Goal: Task Accomplishment & Management: Manage account settings

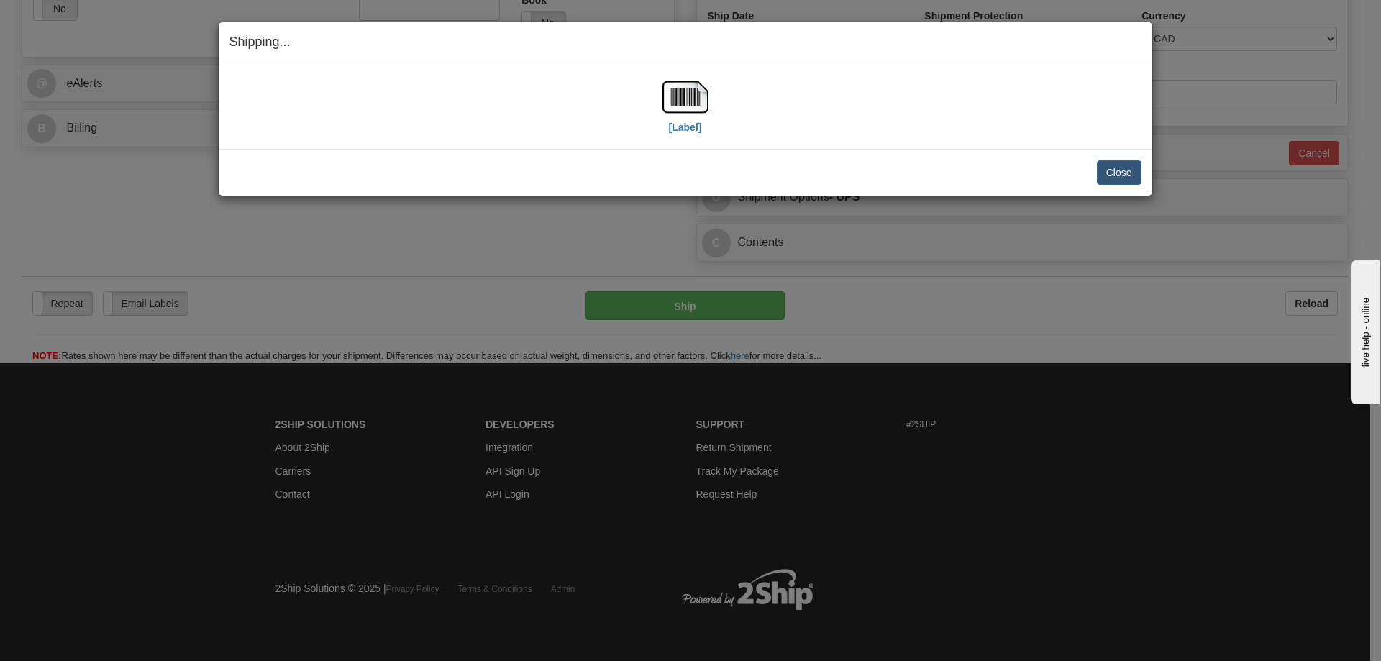
scroll to position [537, 0]
click at [1124, 173] on button "Close" at bounding box center [1119, 172] width 45 height 24
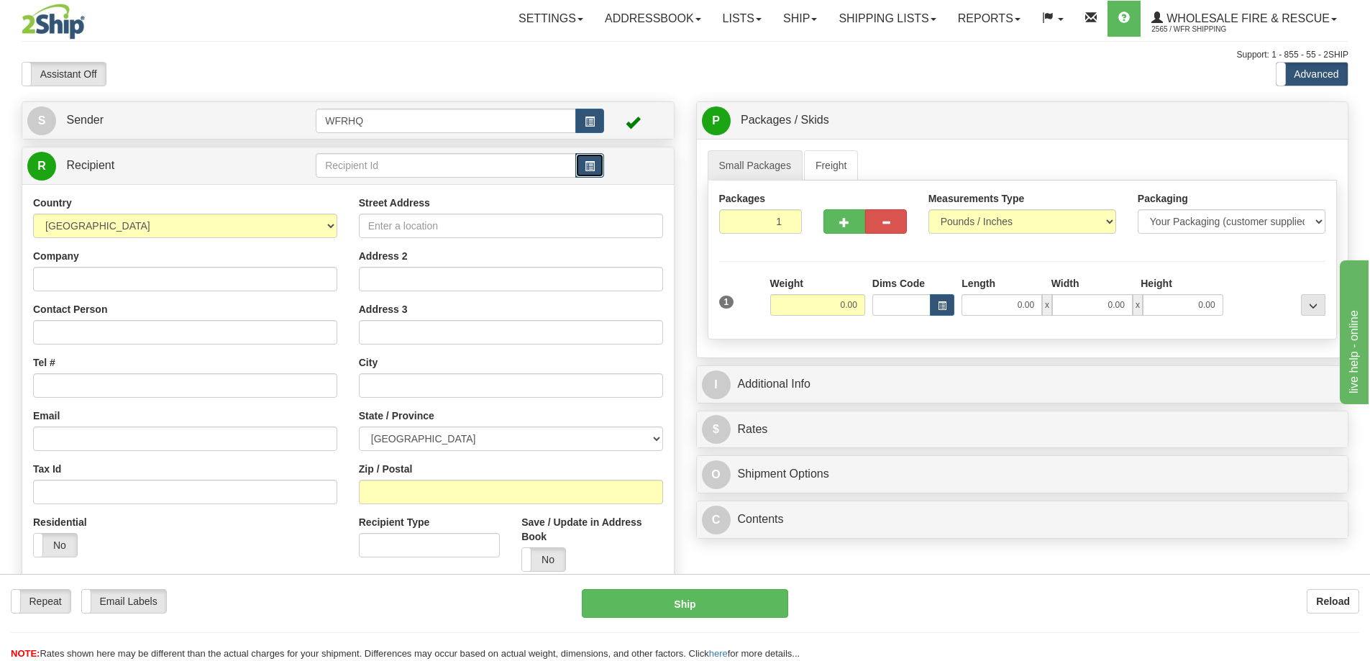
click at [589, 171] on span "button" at bounding box center [590, 166] width 10 height 9
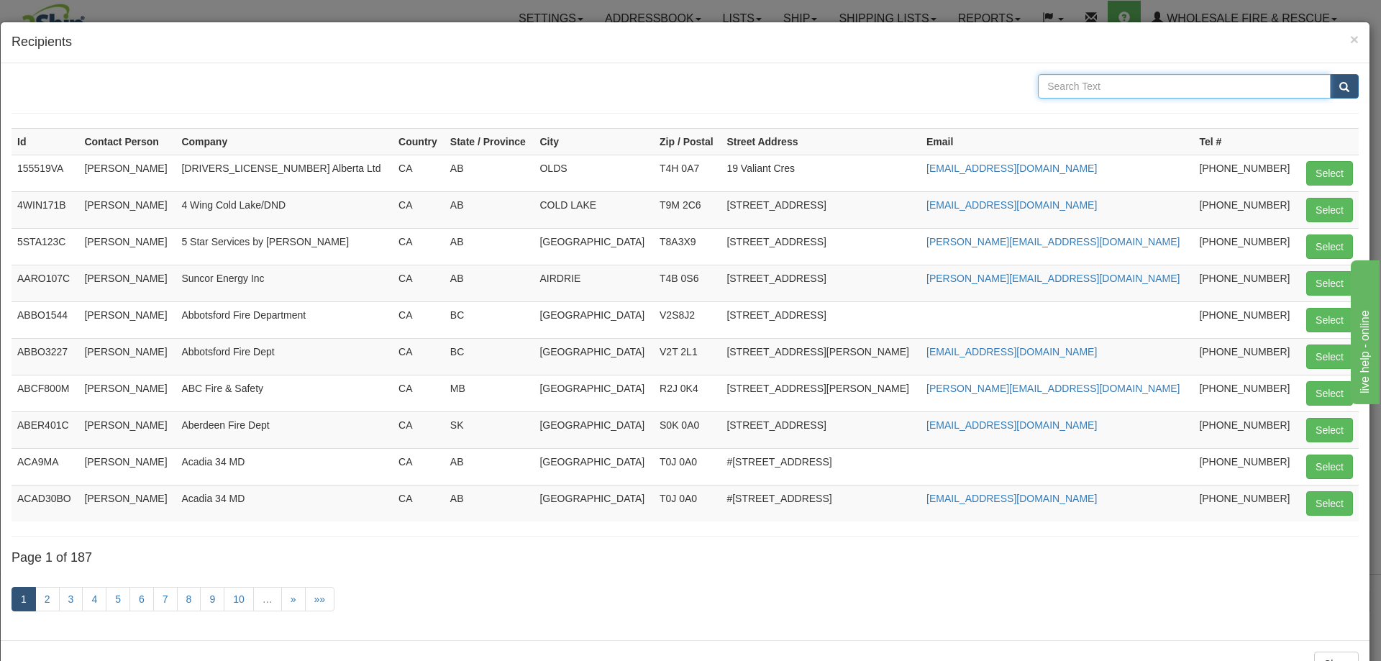
click at [1104, 88] on input "text" at bounding box center [1184, 86] width 293 height 24
type input "Northern Rockies"
click at [1330, 74] on button "submit" at bounding box center [1344, 86] width 29 height 24
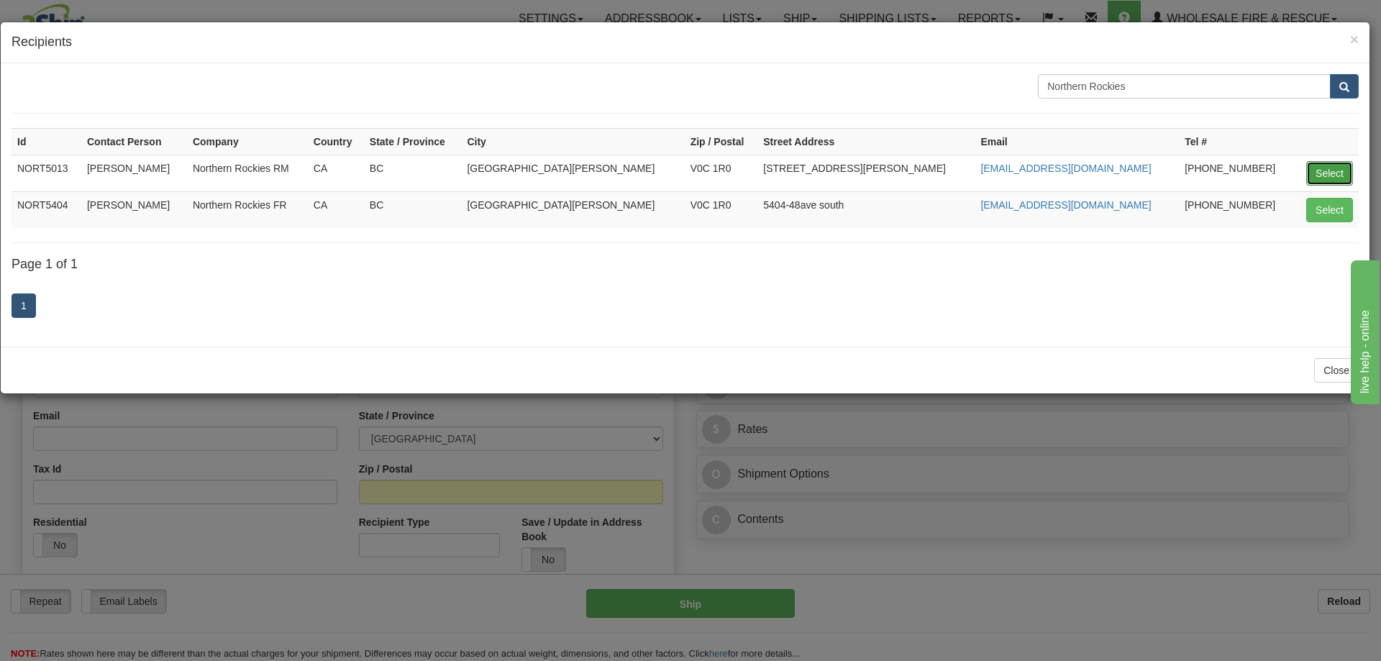
click at [1339, 167] on button "Select" at bounding box center [1329, 173] width 47 height 24
type input "NORT5013"
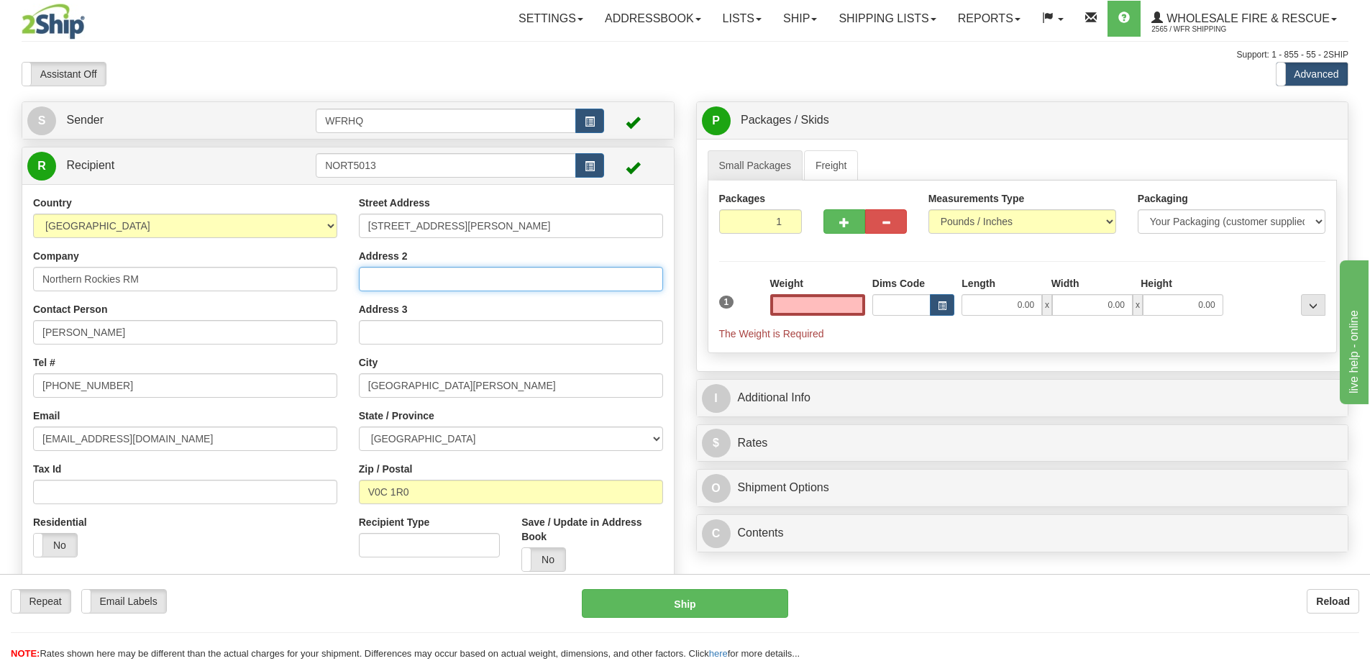
type input "0.00"
click at [419, 276] on input "Address 2" at bounding box center [511, 279] width 304 height 24
type input "Bag Service 399"
click at [824, 301] on input "0.00" at bounding box center [817, 305] width 95 height 22
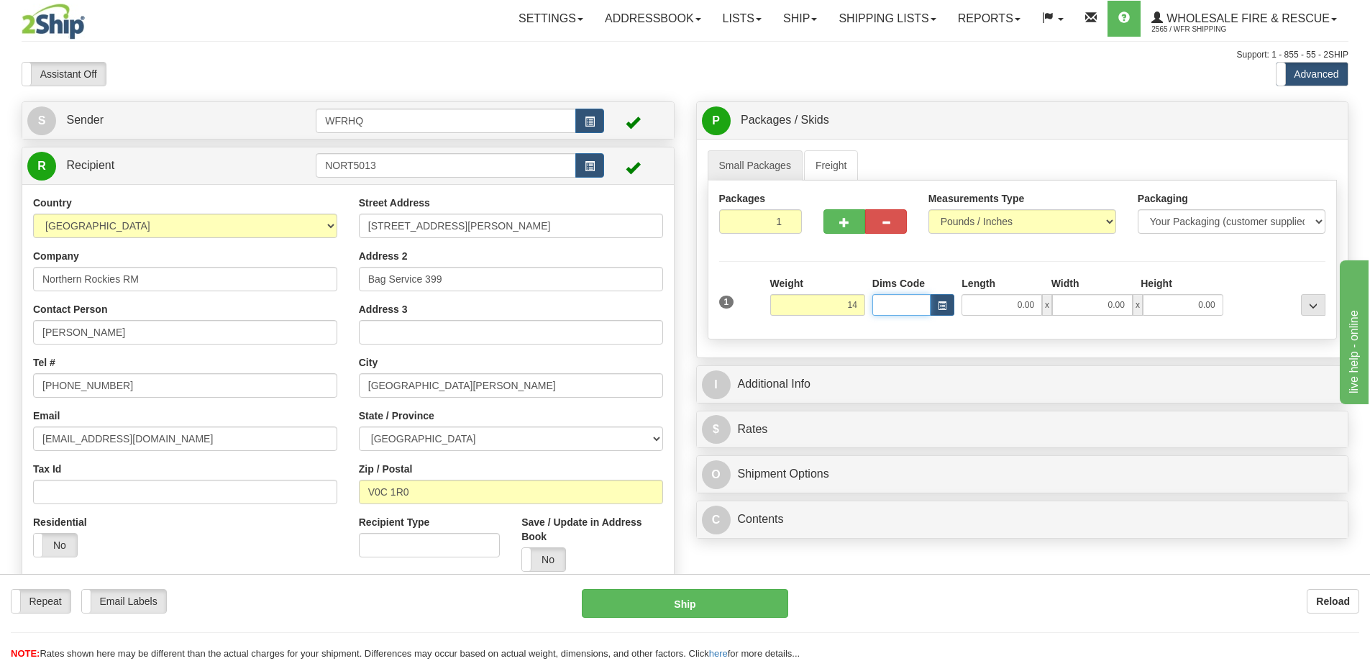
type input "14.00"
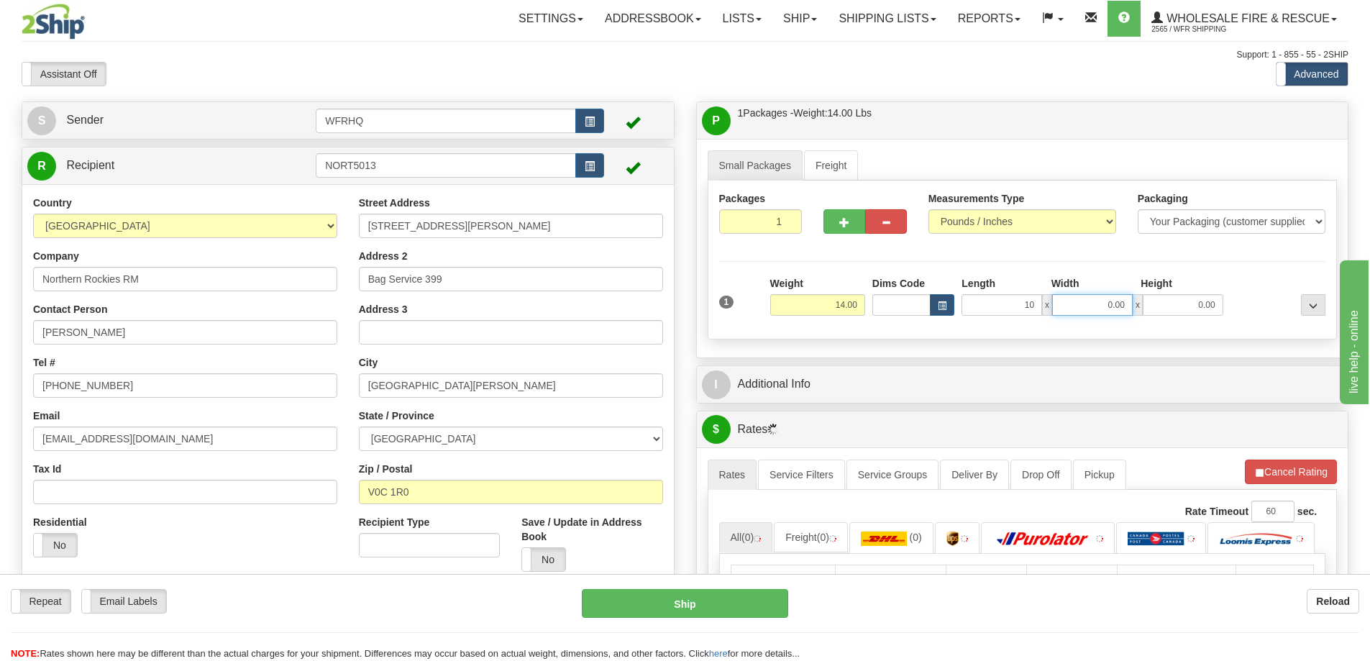
type input "10.00"
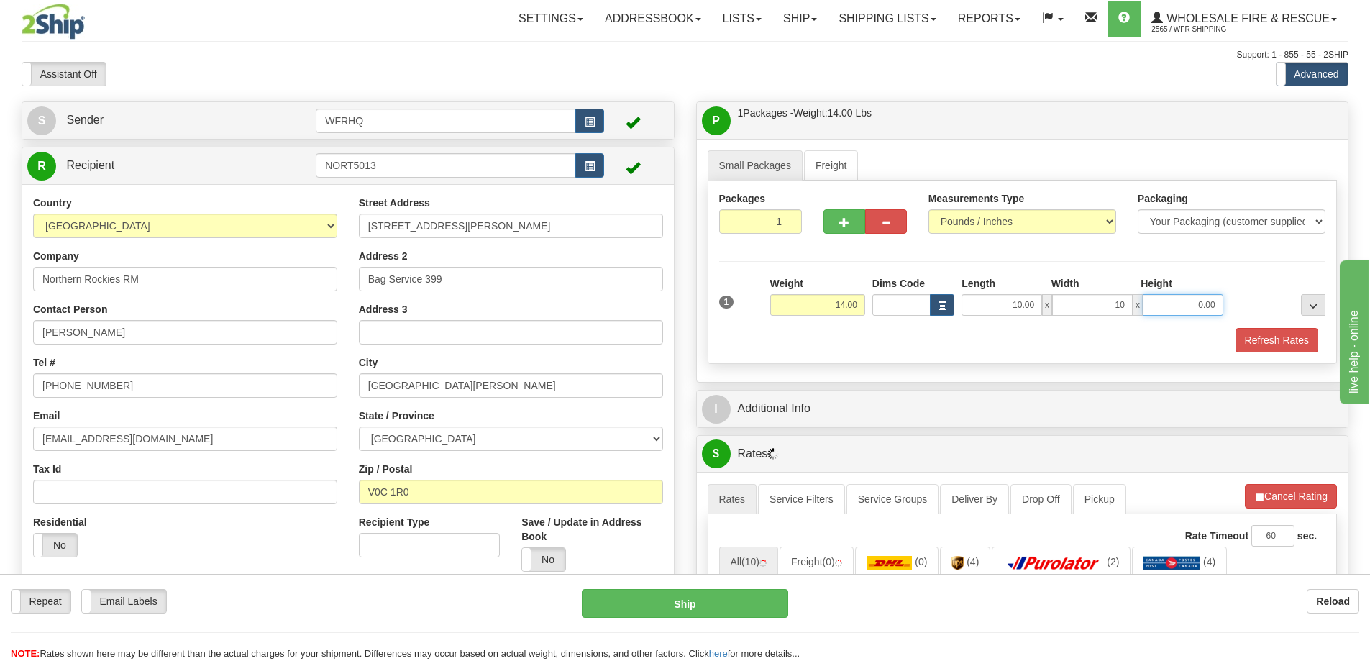
type input "10.00"
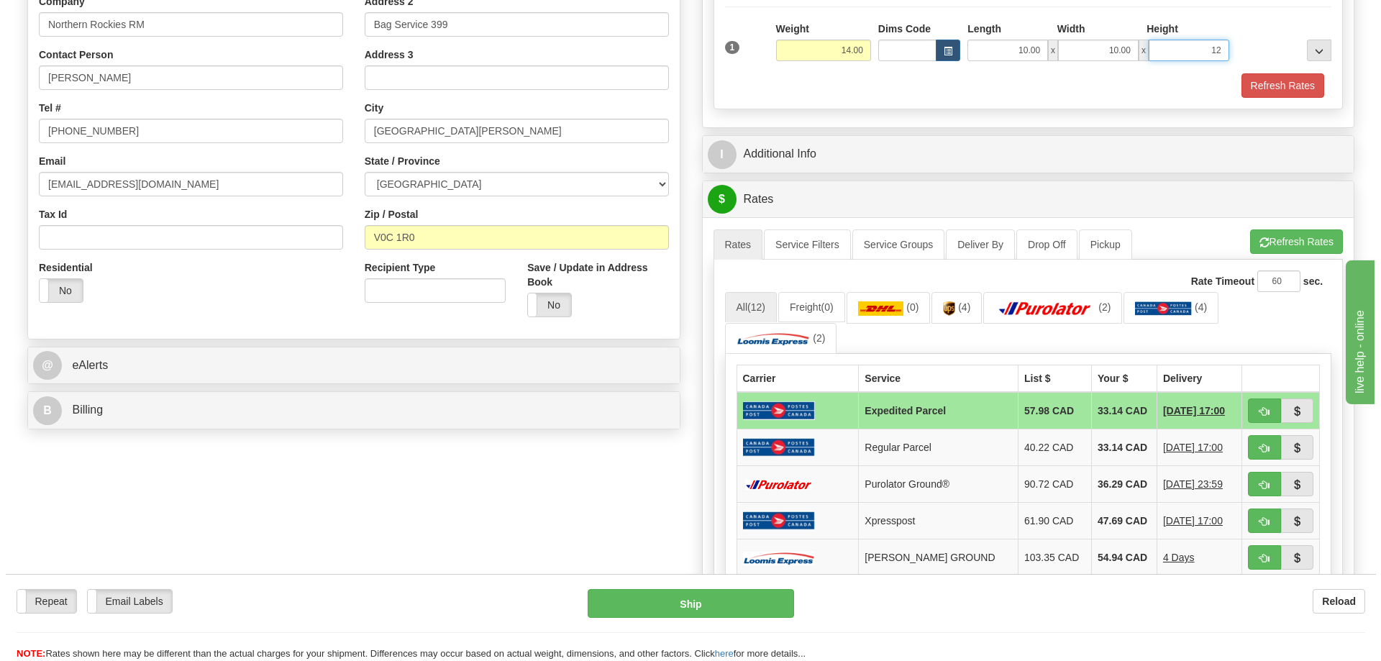
scroll to position [288, 0]
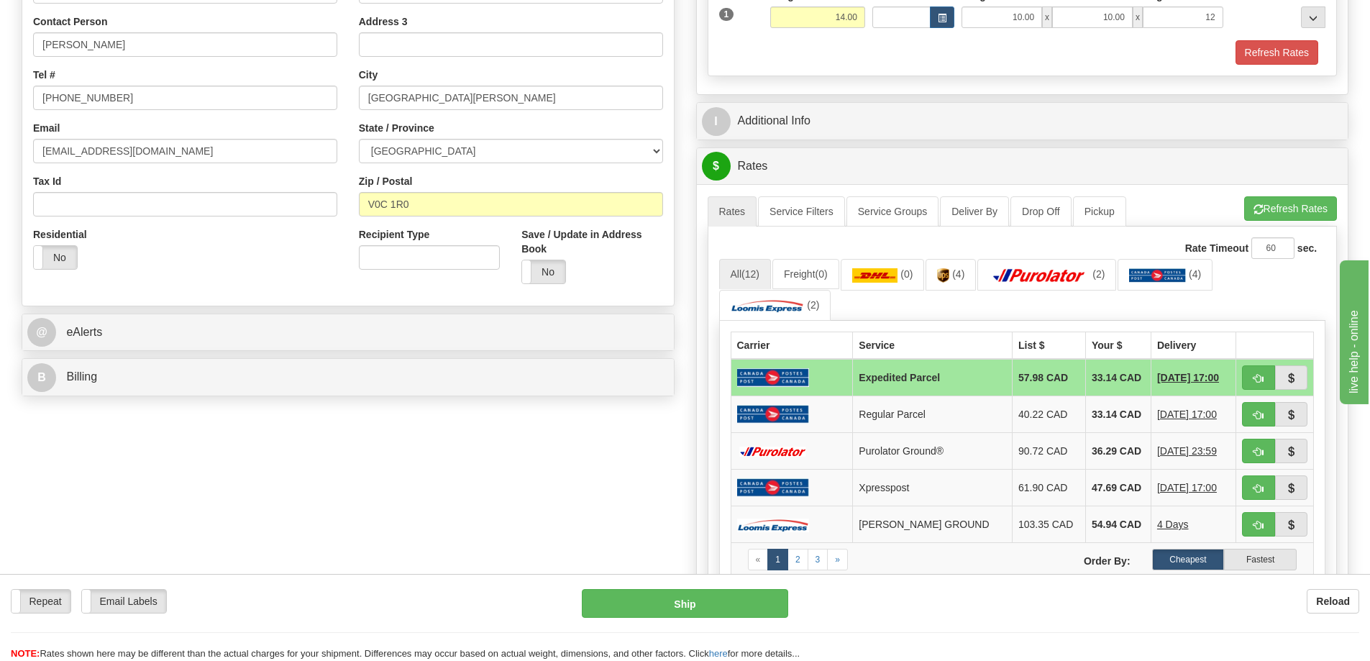
type input "12.00"
click at [1255, 378] on span "button" at bounding box center [1259, 378] width 10 height 9
type input "DOM.EP"
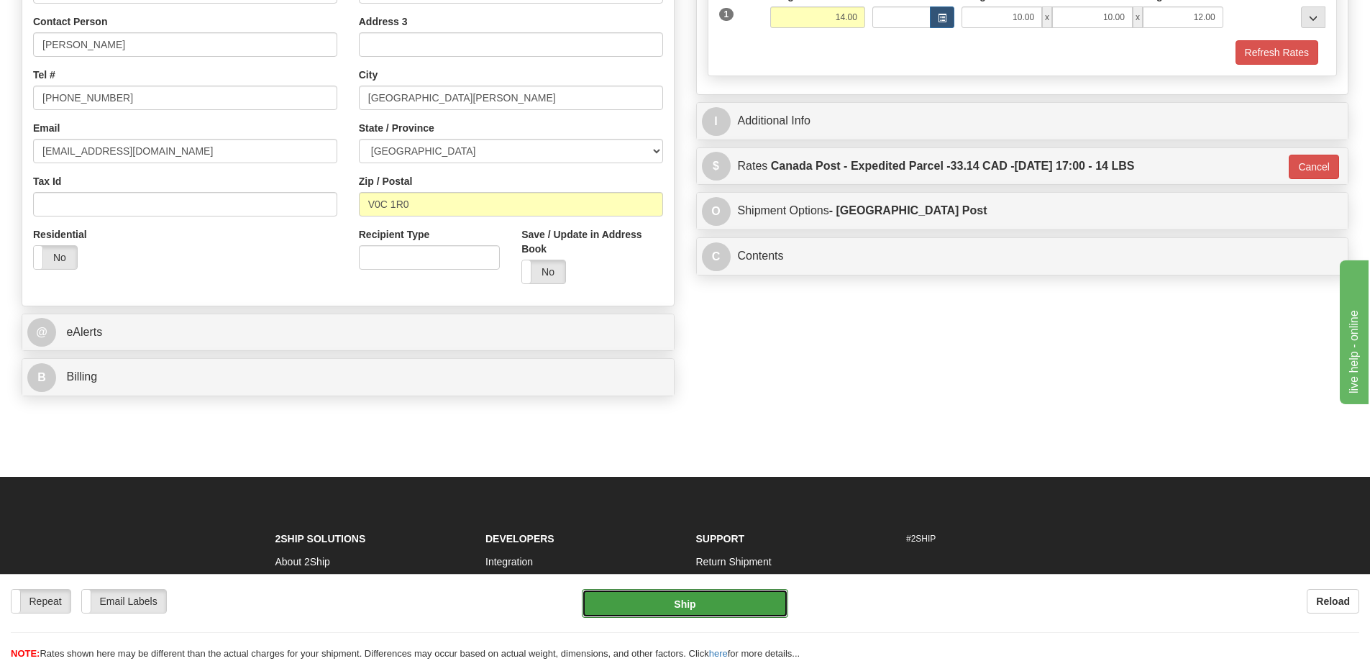
click at [695, 607] on button "Ship" at bounding box center [685, 603] width 206 height 29
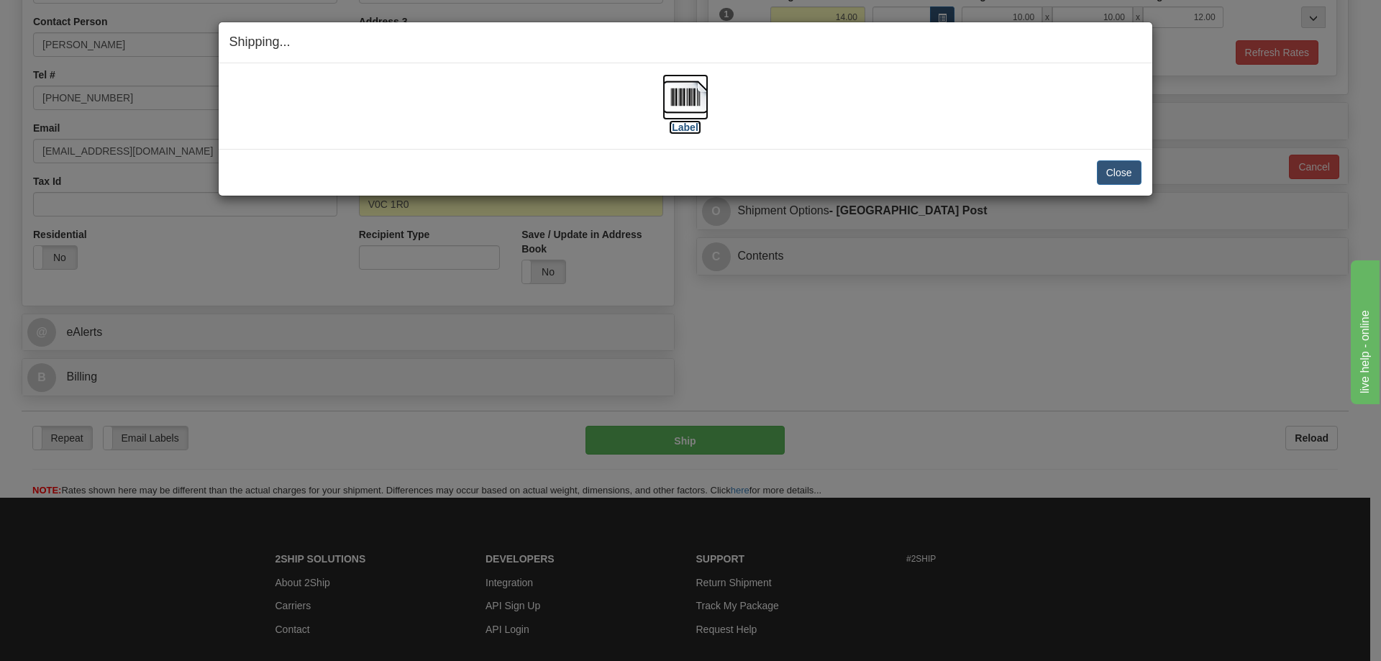
click at [688, 100] on img at bounding box center [686, 97] width 46 height 46
click at [785, 175] on div "Close Cancel" at bounding box center [685, 172] width 912 height 24
click at [1109, 175] on button "Close" at bounding box center [1119, 172] width 45 height 24
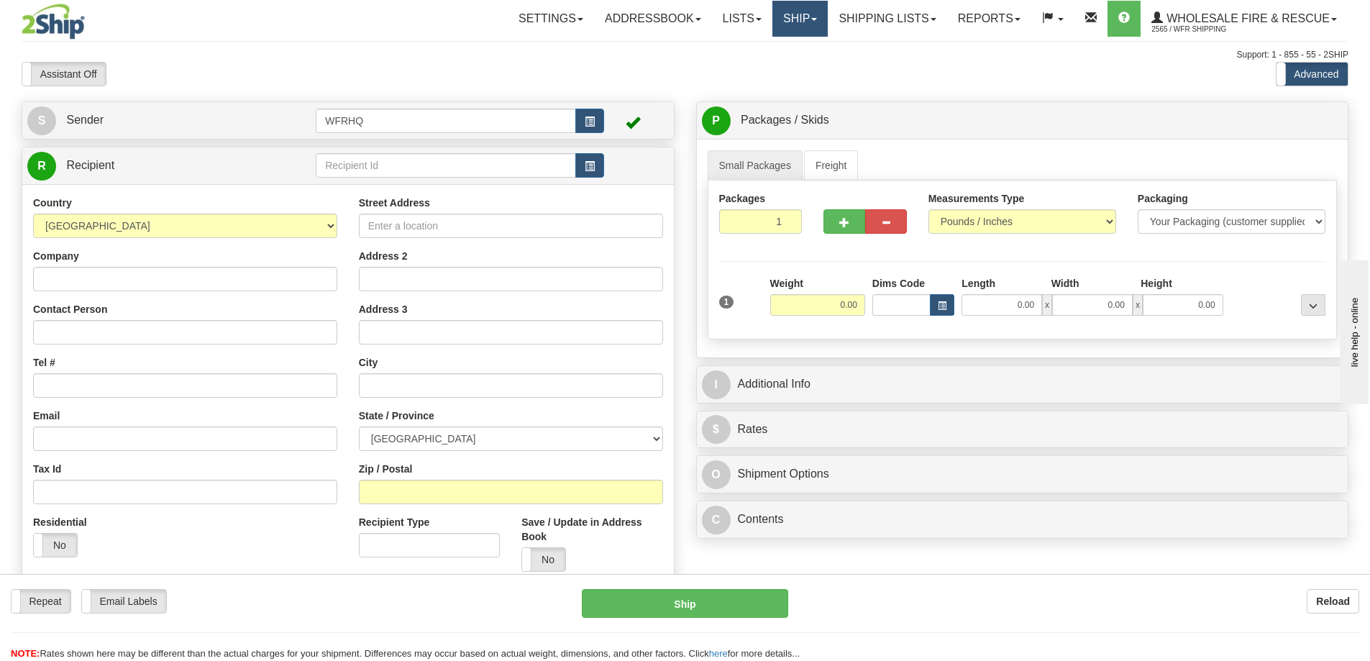
click at [795, 22] on link "Ship" at bounding box center [800, 19] width 55 height 36
click at [893, 22] on link "Shipping lists" at bounding box center [887, 19] width 119 height 36
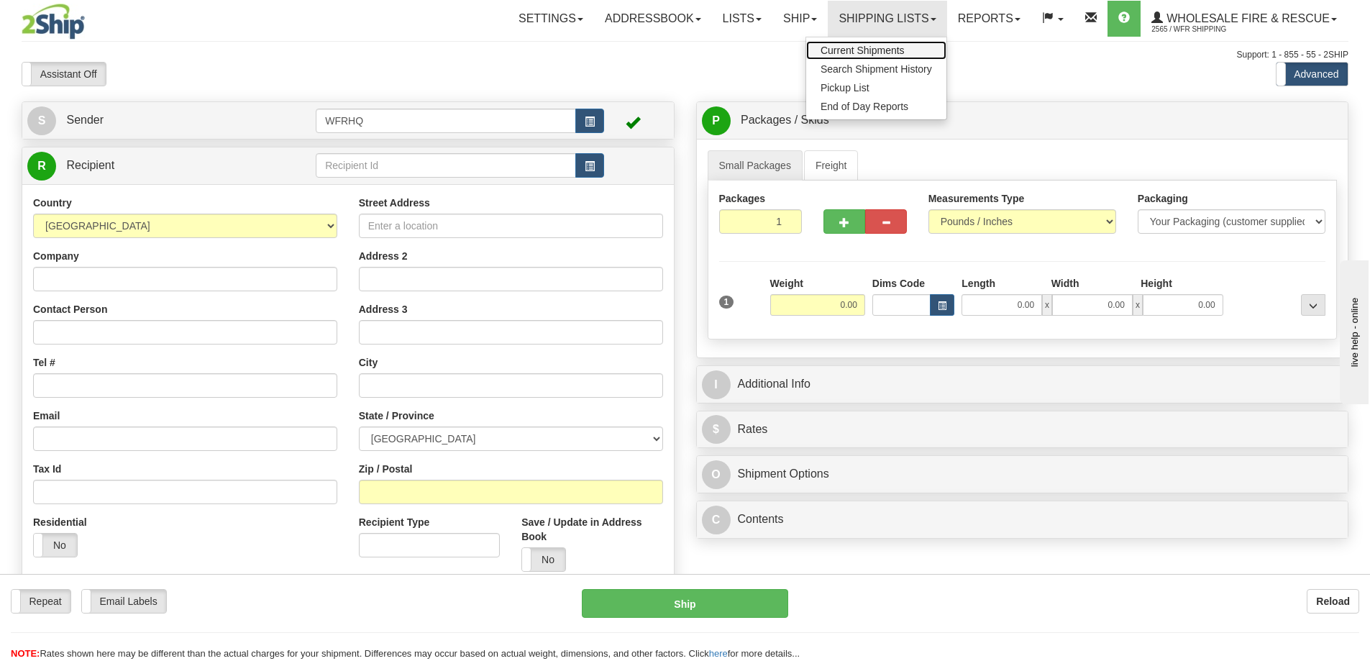
click at [878, 57] on link "Current Shipments" at bounding box center [876, 50] width 140 height 19
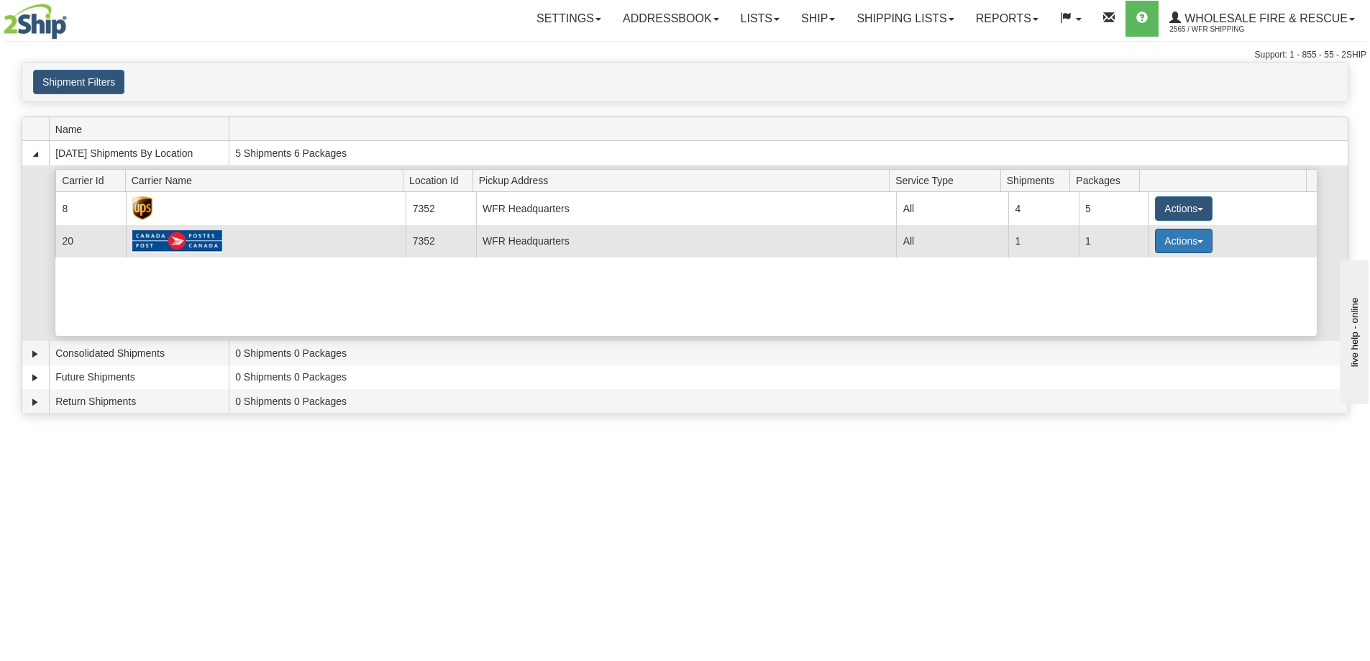
click at [1198, 240] on button "Actions" at bounding box center [1184, 241] width 58 height 24
click at [1149, 267] on span "Details" at bounding box center [1130, 268] width 39 height 10
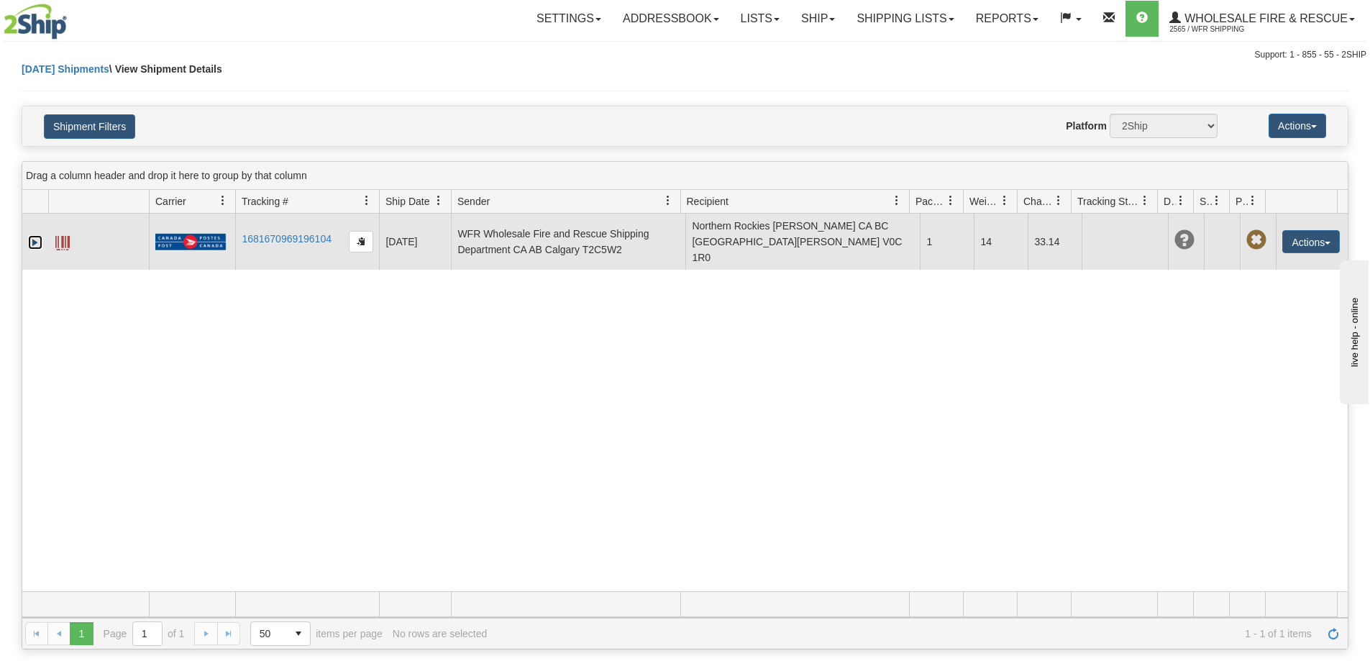
click at [38, 235] on link "Expand" at bounding box center [35, 242] width 14 height 14
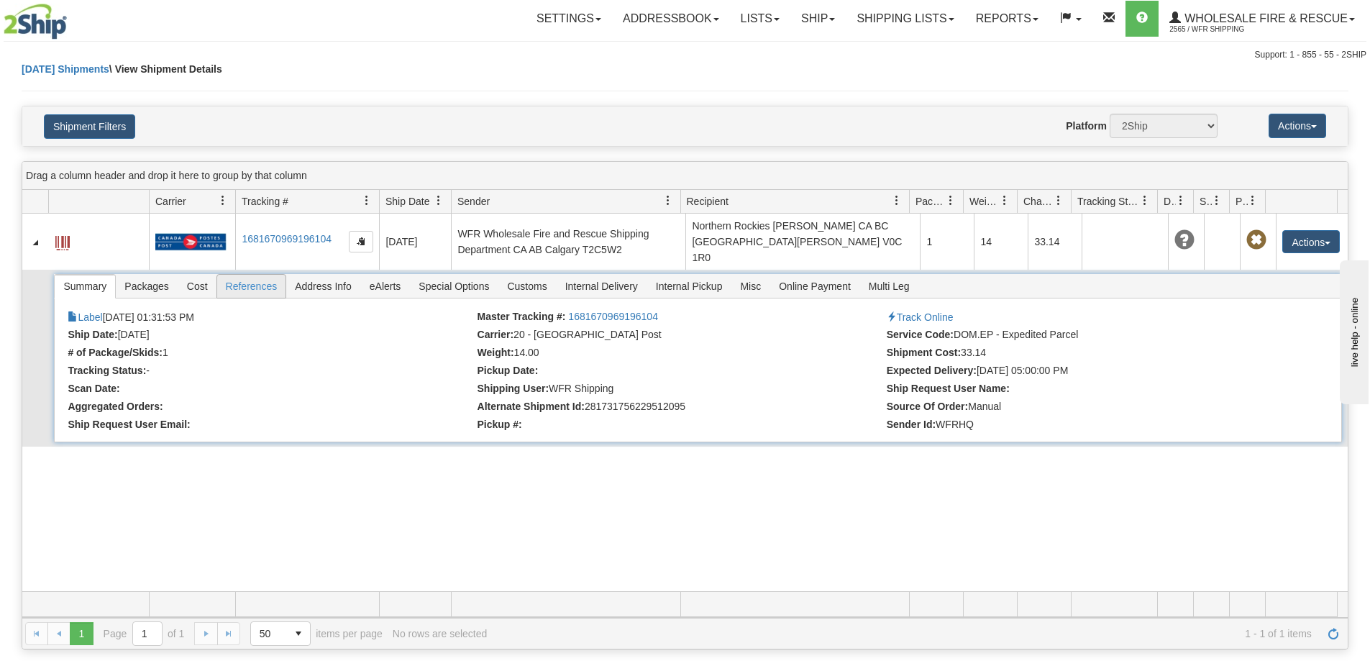
click at [262, 275] on span "References" at bounding box center [251, 286] width 69 height 23
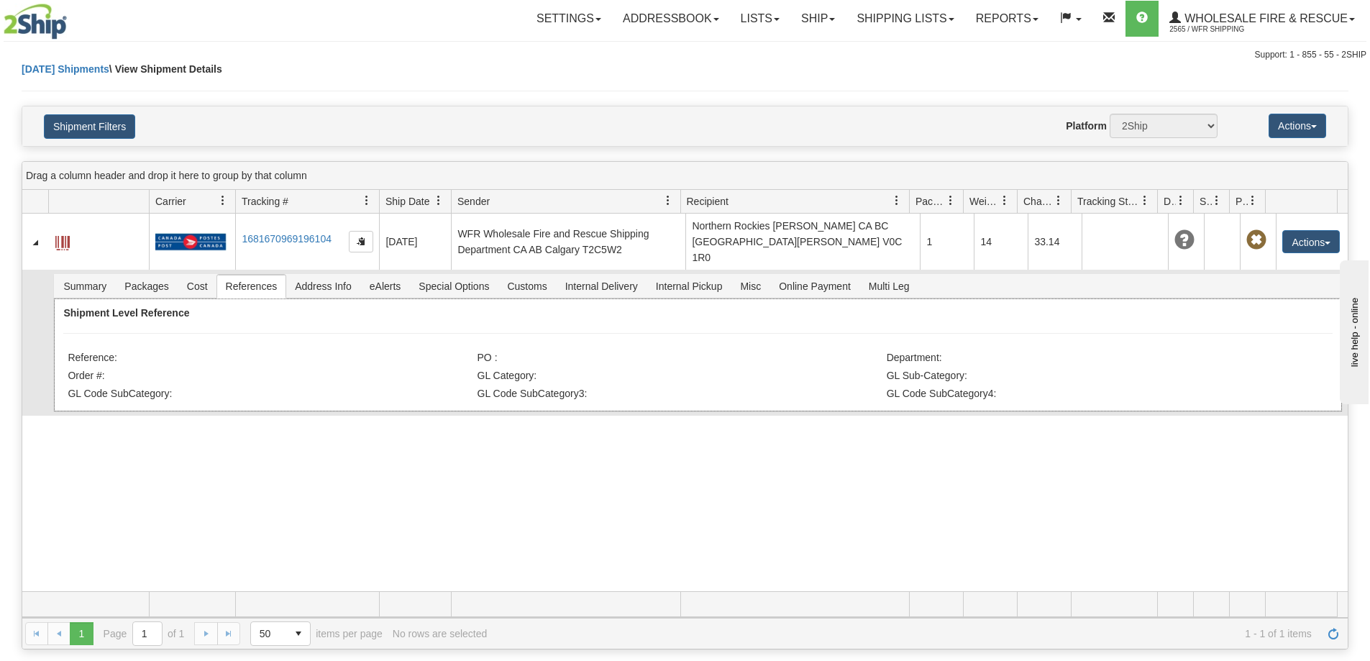
click at [214, 352] on li "Reference:" at bounding box center [271, 359] width 406 height 14
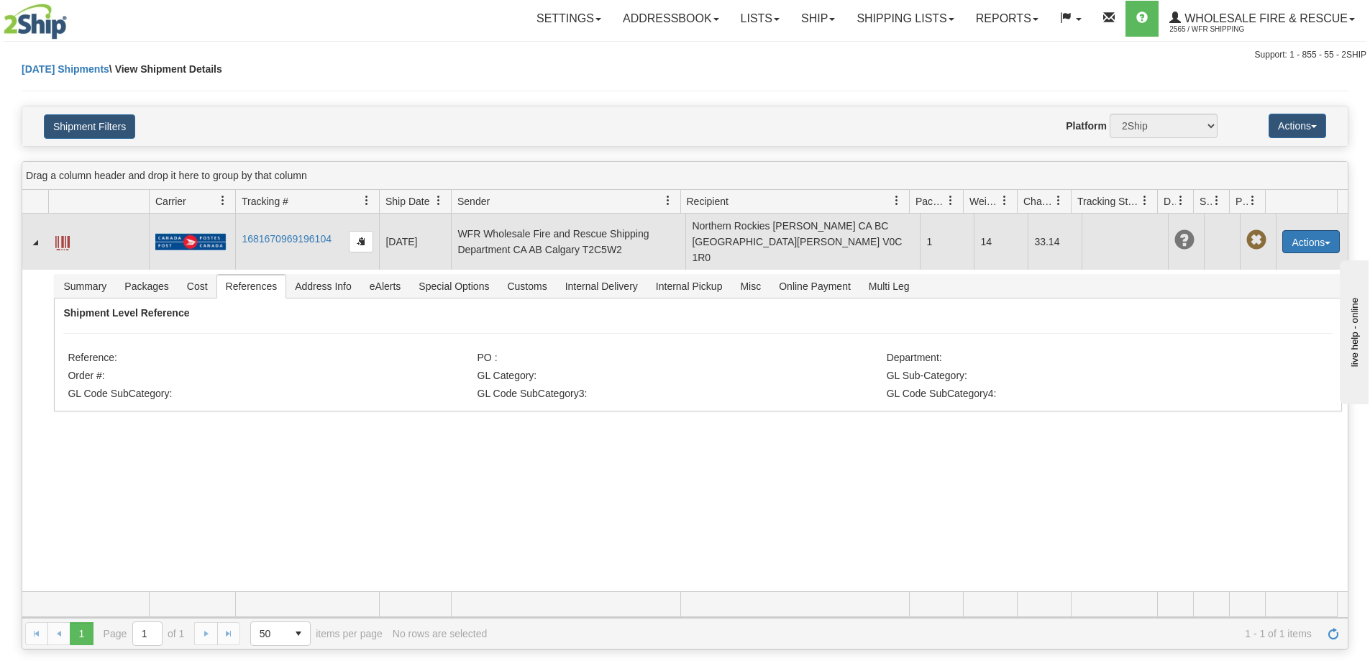
click at [1314, 230] on button "Actions" at bounding box center [1312, 241] width 58 height 23
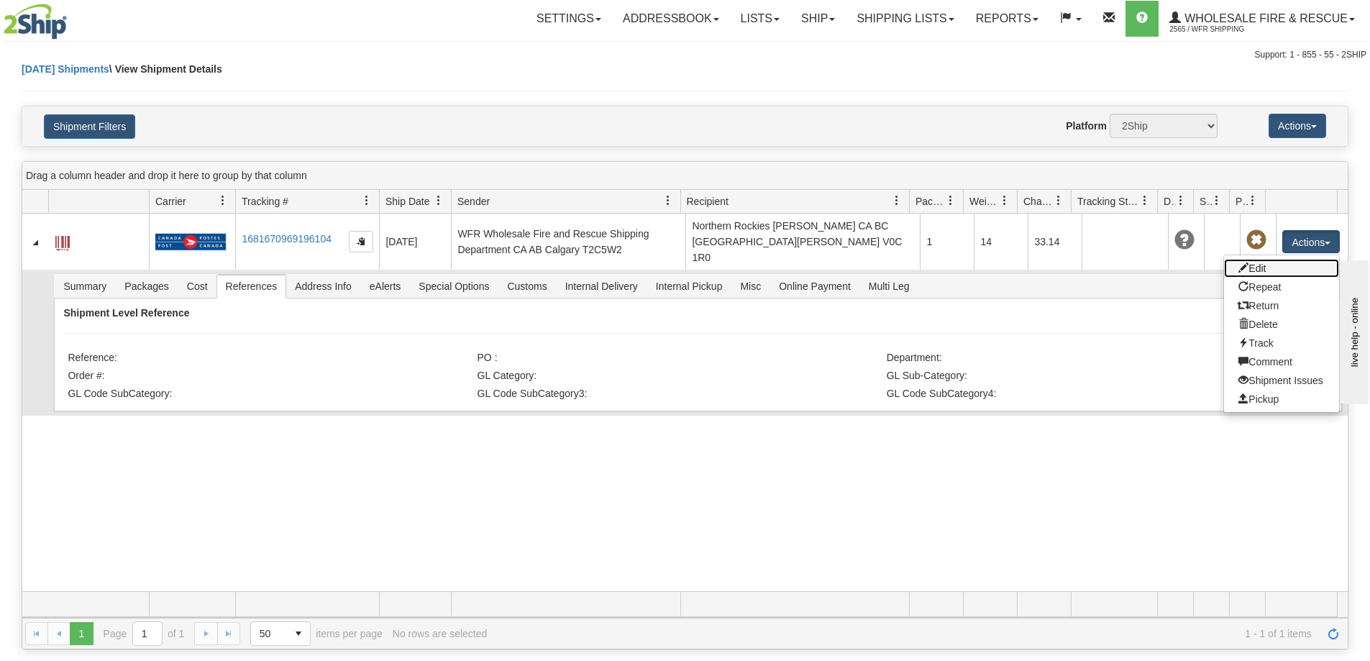
click at [1262, 260] on link "Edit" at bounding box center [1281, 268] width 115 height 19
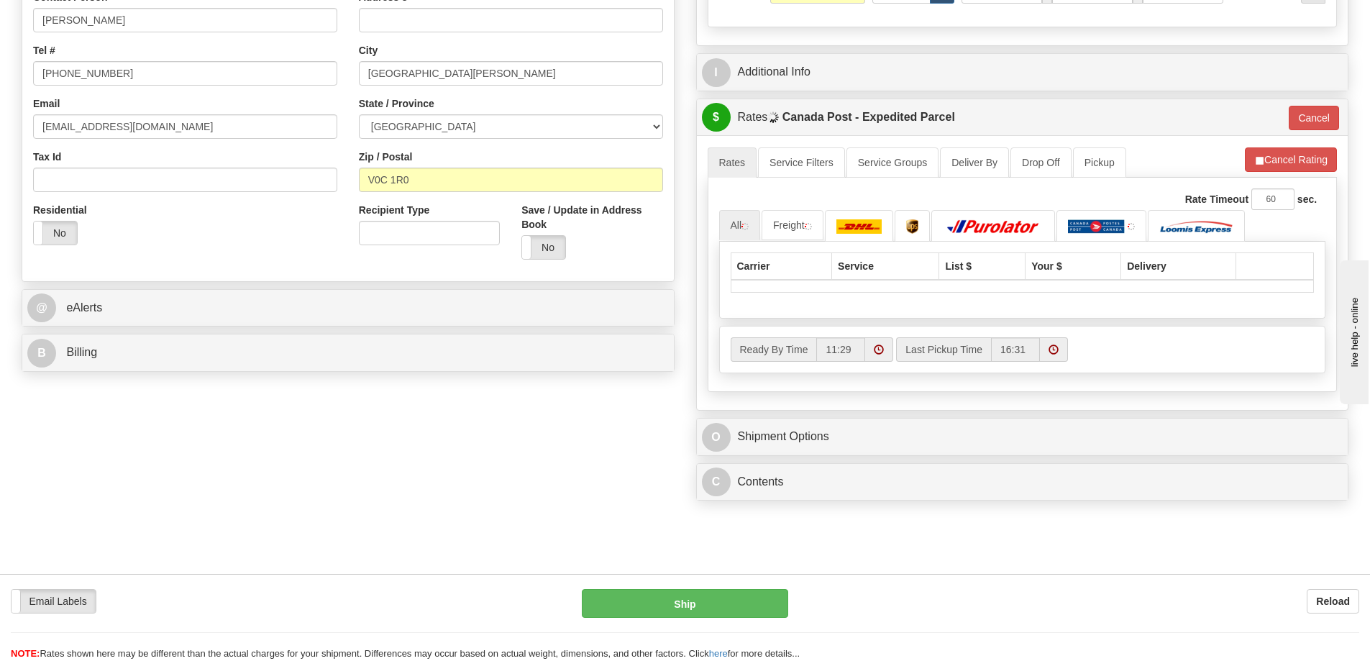
scroll to position [72, 0]
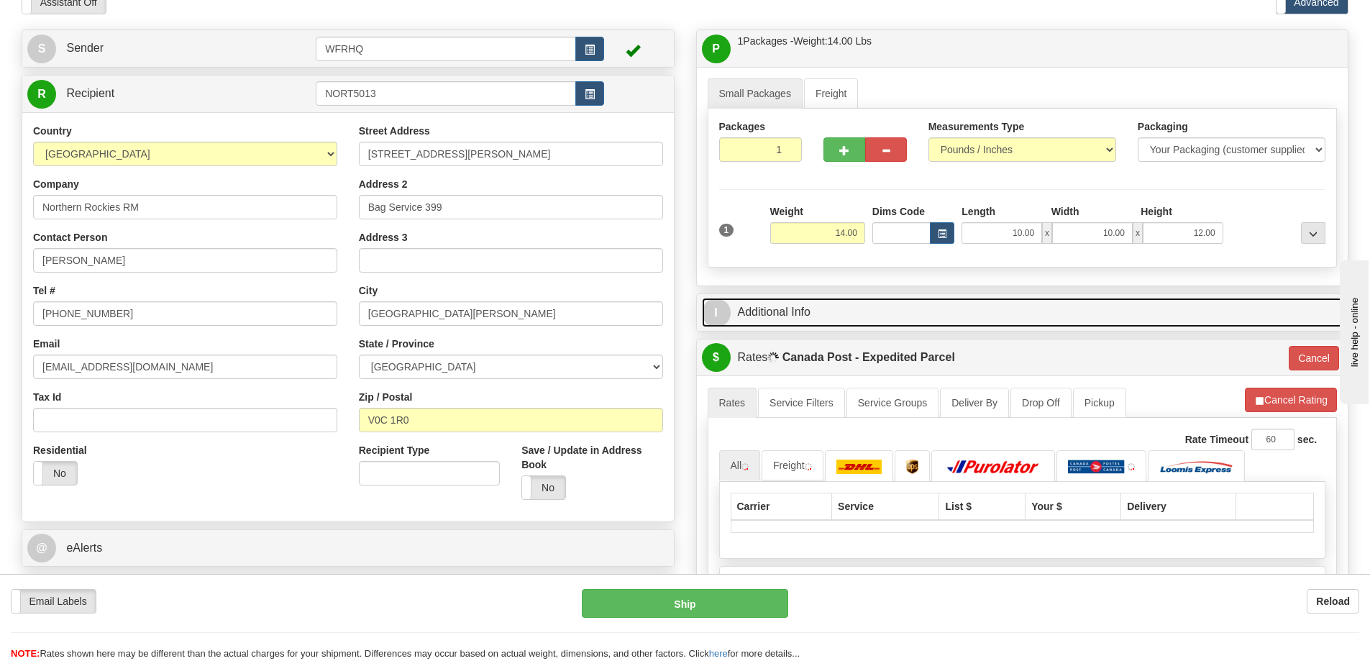
click at [774, 314] on link "I Additional Info" at bounding box center [1023, 312] width 642 height 29
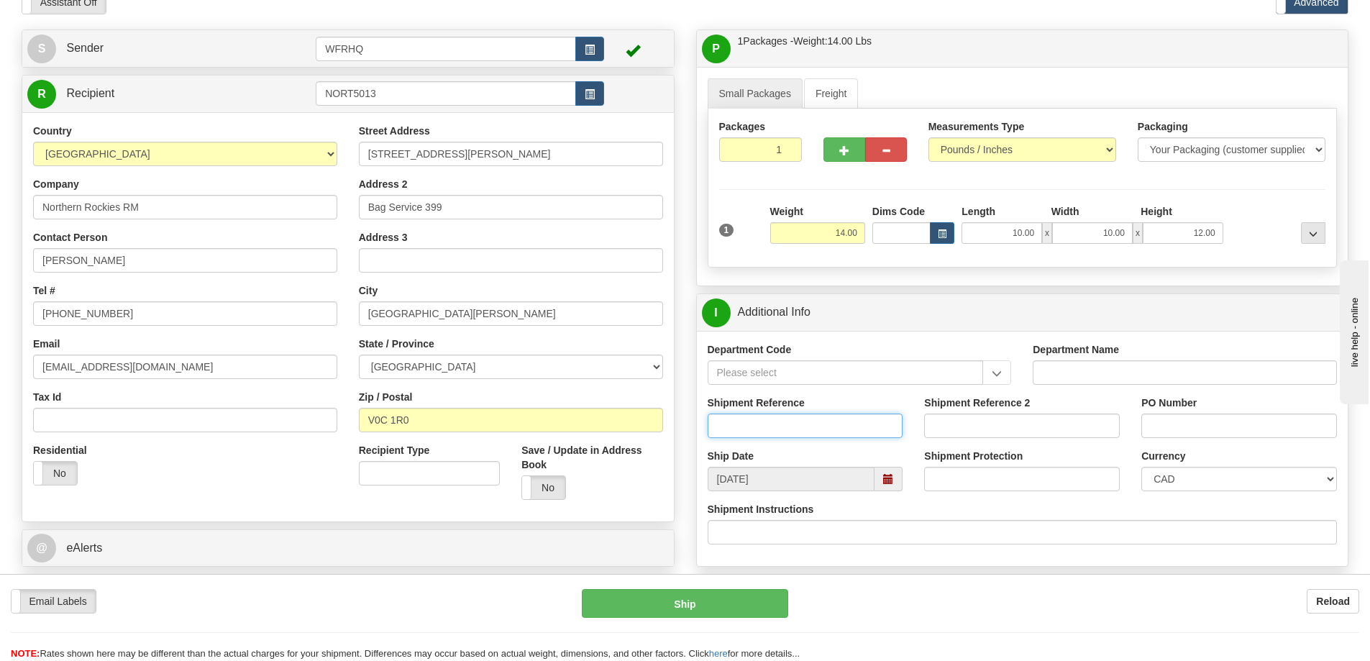
click at [736, 419] on input "Shipment Reference" at bounding box center [806, 426] width 196 height 24
click at [781, 426] on input "Shipment Reference" at bounding box center [806, 426] width 196 height 24
type input "S39769 - 26482"
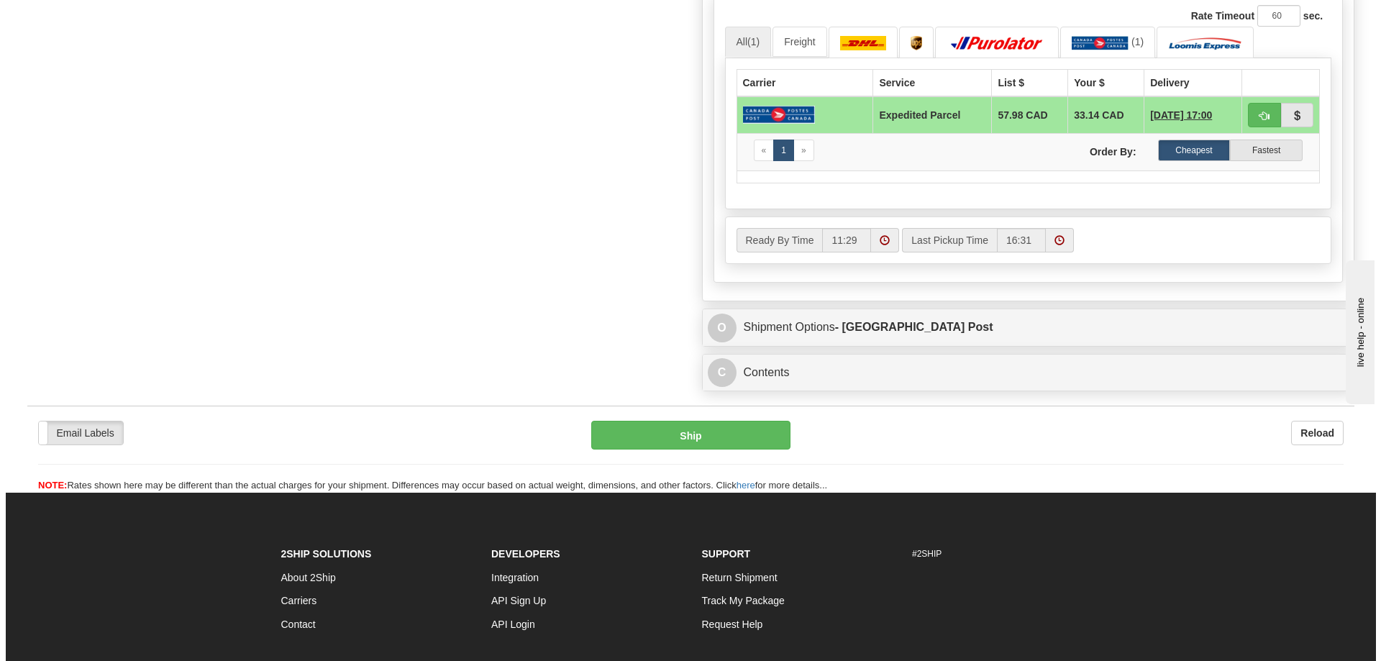
scroll to position [647, 0]
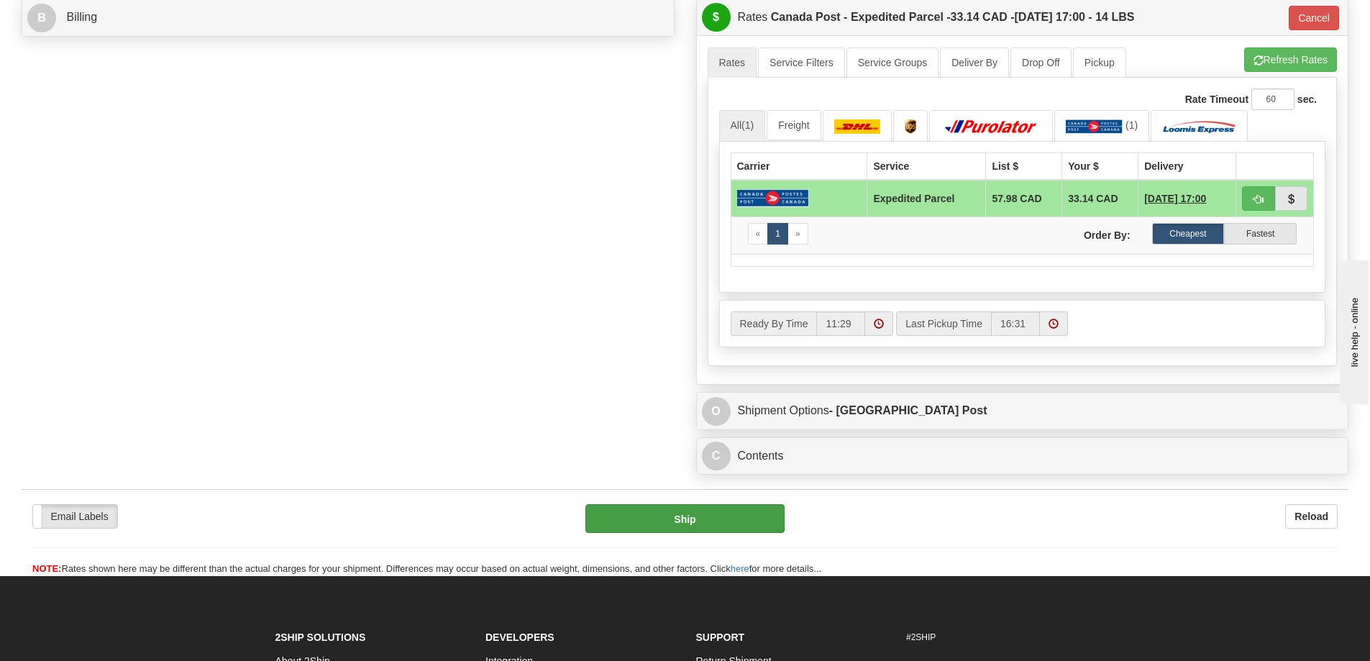
type input "James Childs"
click at [697, 523] on button "Ship" at bounding box center [685, 518] width 199 height 29
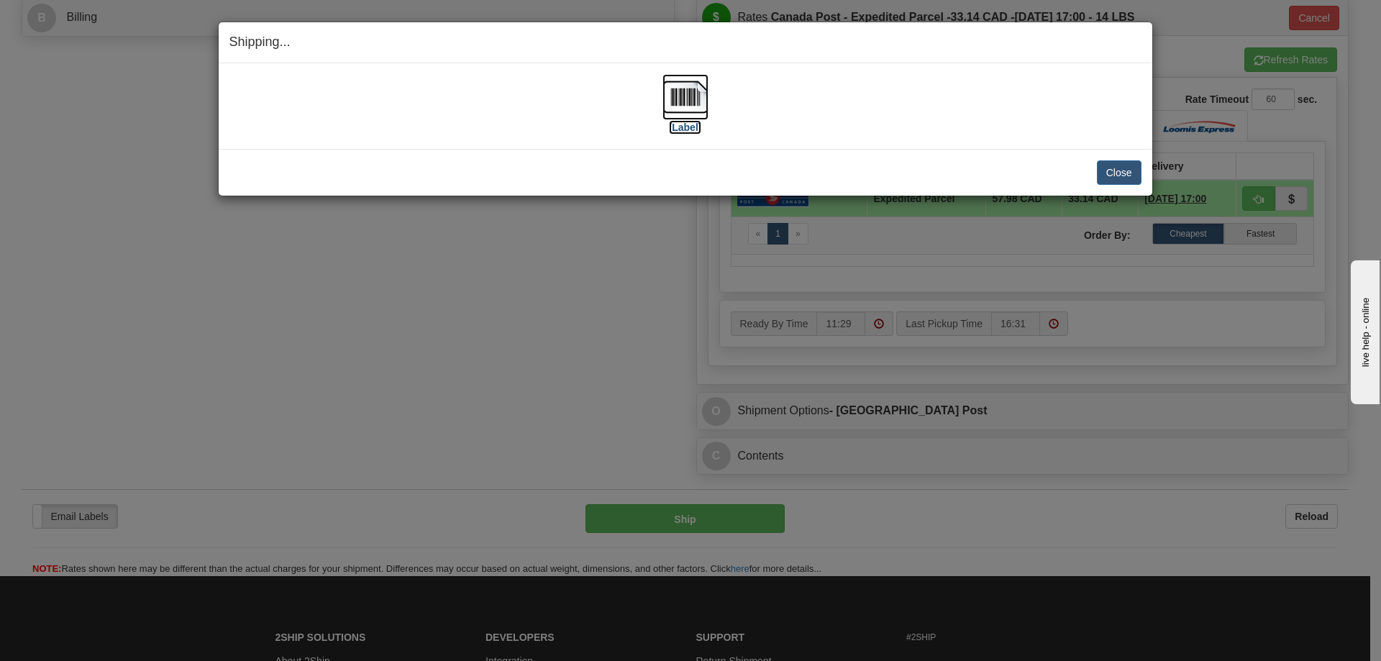
click at [693, 93] on img at bounding box center [686, 97] width 46 height 46
